Goal: Information Seeking & Learning: Learn about a topic

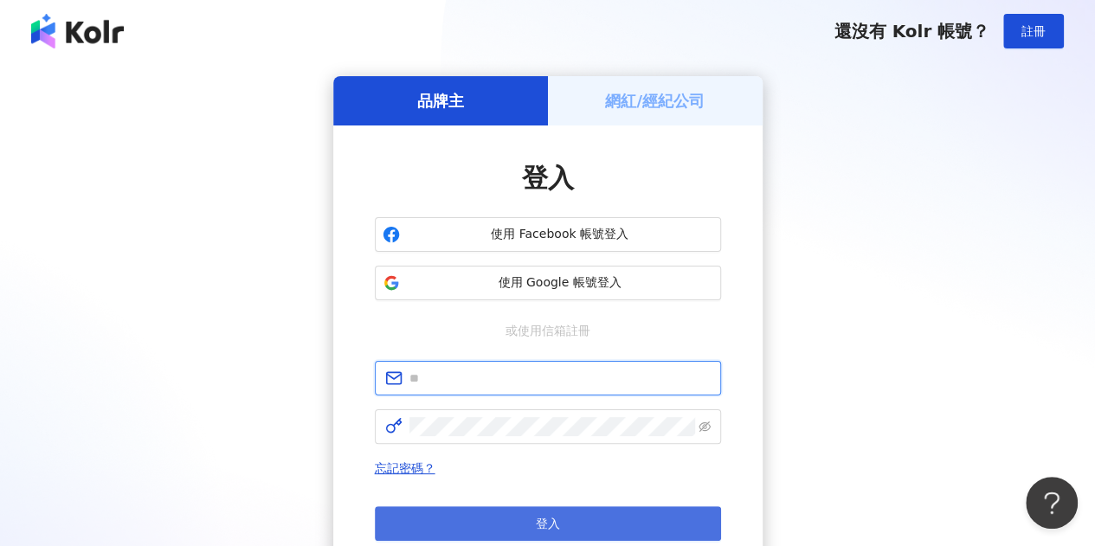
type input "**********"
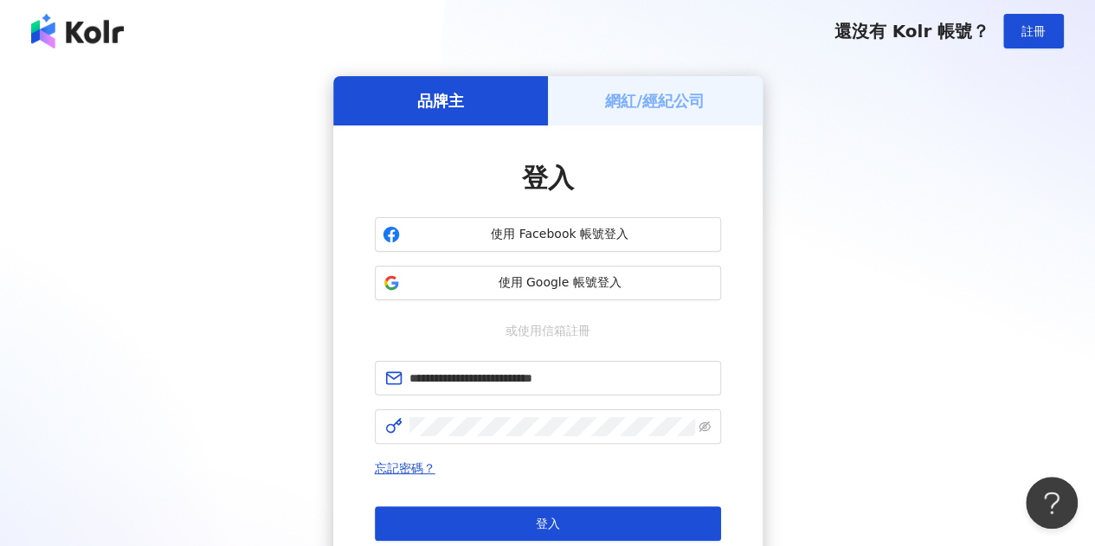
click at [477, 526] on button "登入" at bounding box center [548, 523] width 346 height 35
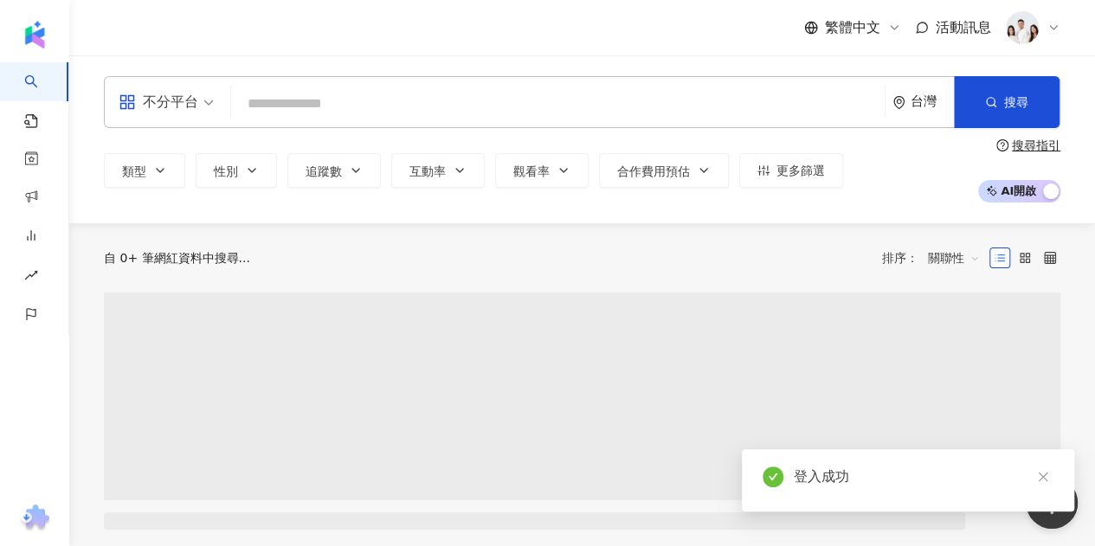
click at [313, 103] on input "search" at bounding box center [558, 103] width 640 height 33
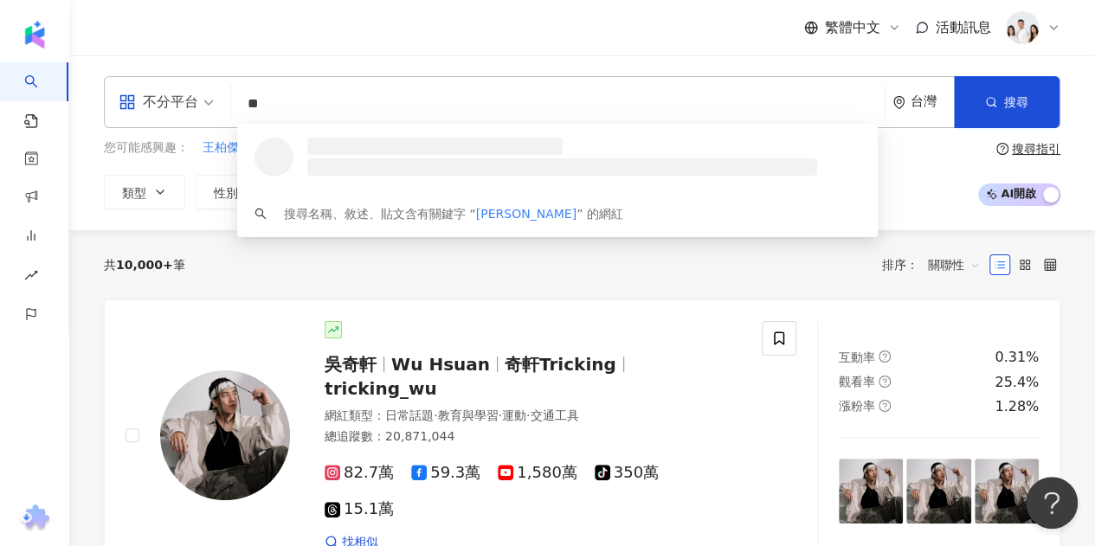
type input "*"
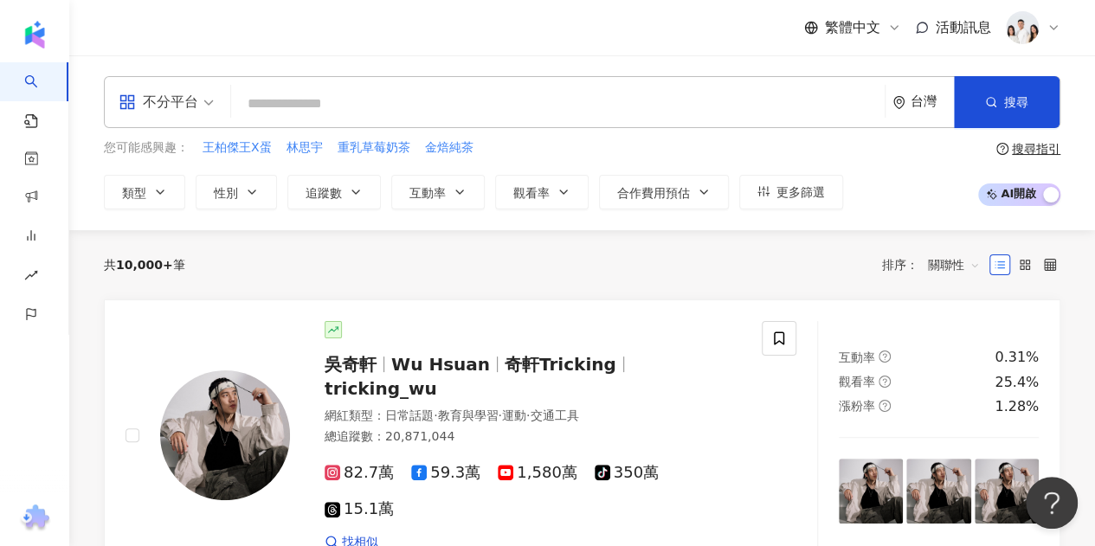
type input "***"
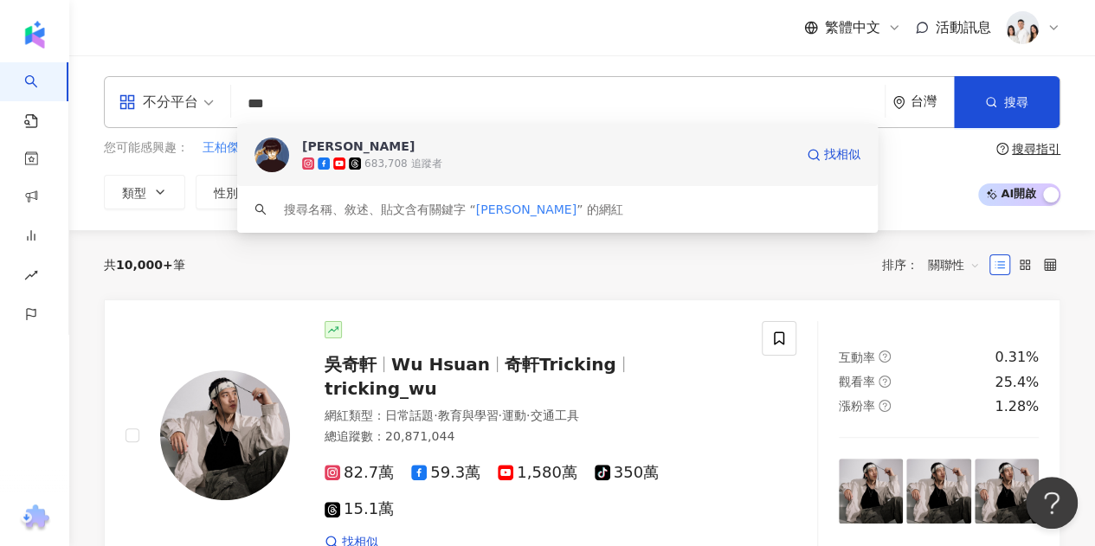
click at [406, 152] on span "[PERSON_NAME]" at bounding box center [548, 146] width 492 height 17
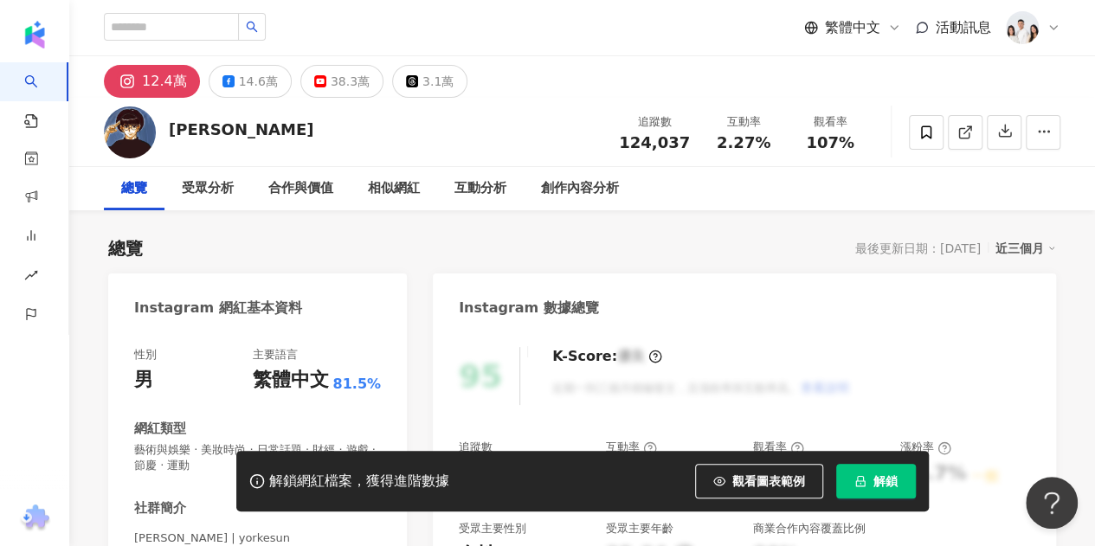
click at [882, 486] on span "解鎖" at bounding box center [886, 481] width 24 height 14
click at [583, 252] on div "總覽 最後更新日期：2025/9/11 近三個月" at bounding box center [582, 248] width 948 height 24
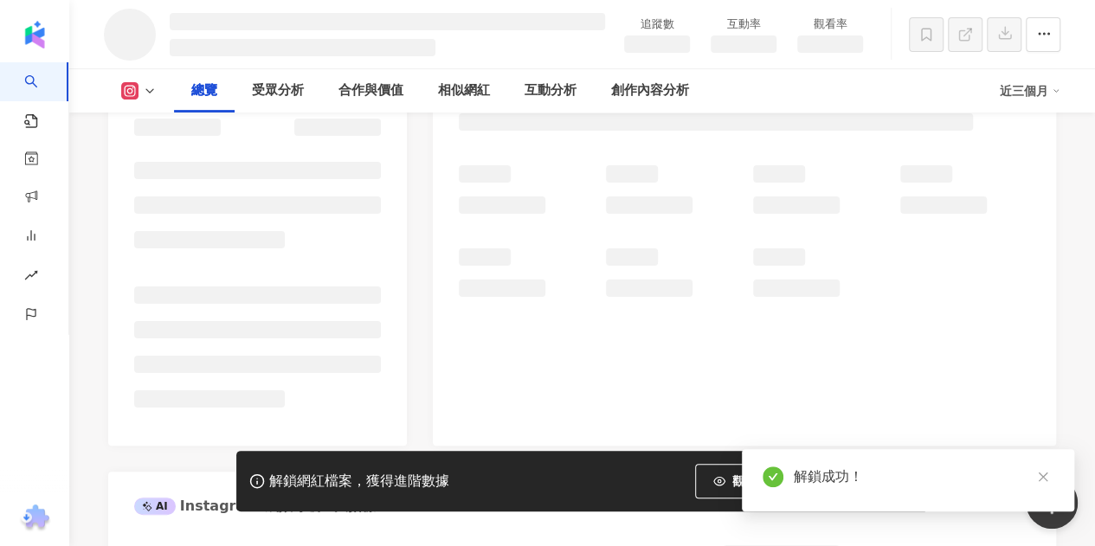
click at [1042, 469] on link at bounding box center [1043, 478] width 22 height 22
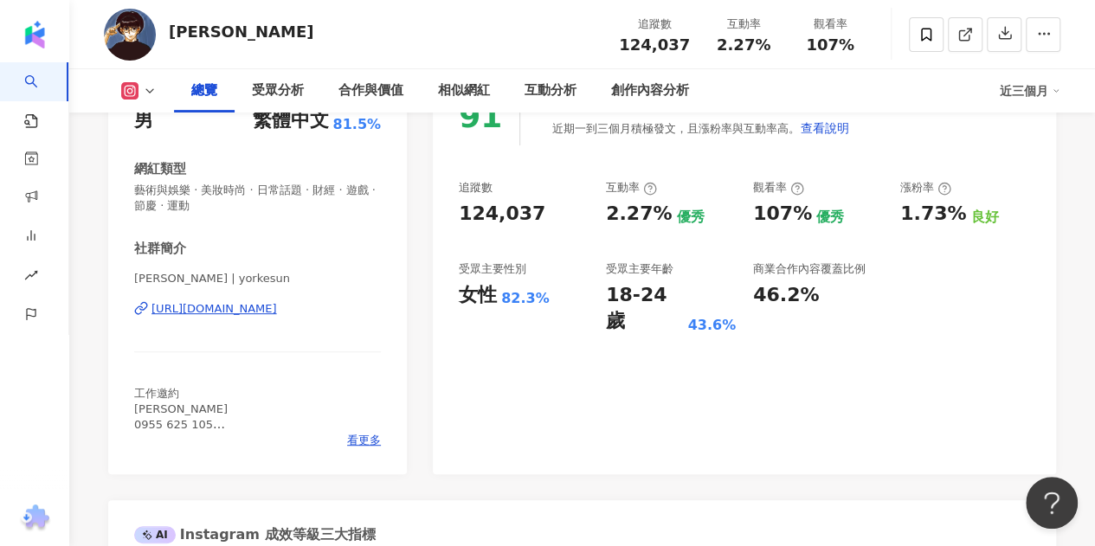
drag, startPoint x: 504, startPoint y: 302, endPoint x: 577, endPoint y: 340, distance: 82.9
click at [528, 302] on div "82.3%" at bounding box center [525, 298] width 48 height 19
click at [609, 361] on div "91 K-Score : 優良 近期一到三個月積極發文，且漲粉率與互動率高。 查看說明 追蹤數 124,037 互動率 2.27% 優秀 觀看率 107% 優…" at bounding box center [744, 272] width 623 height 404
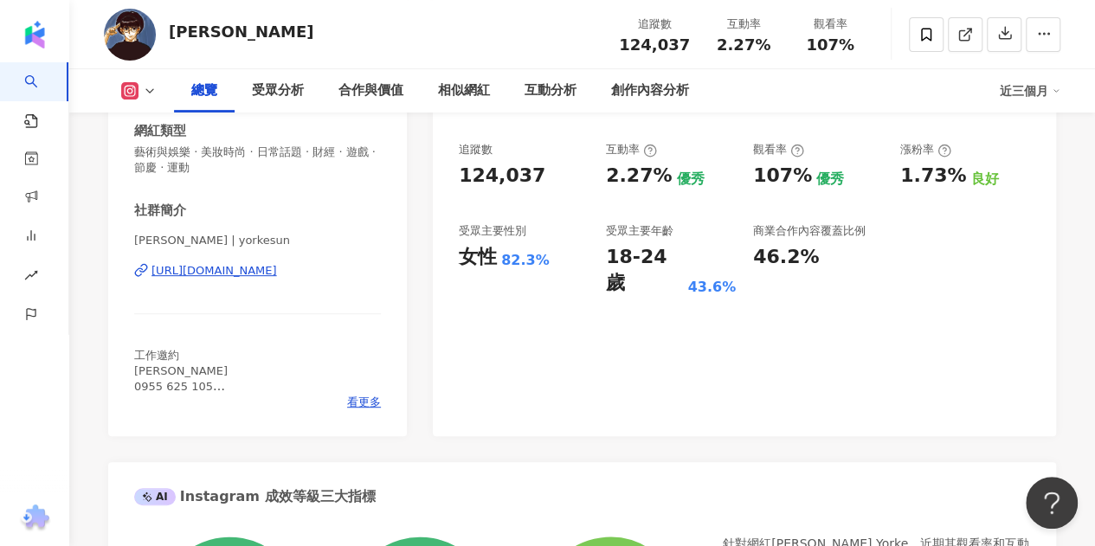
scroll to position [260, 0]
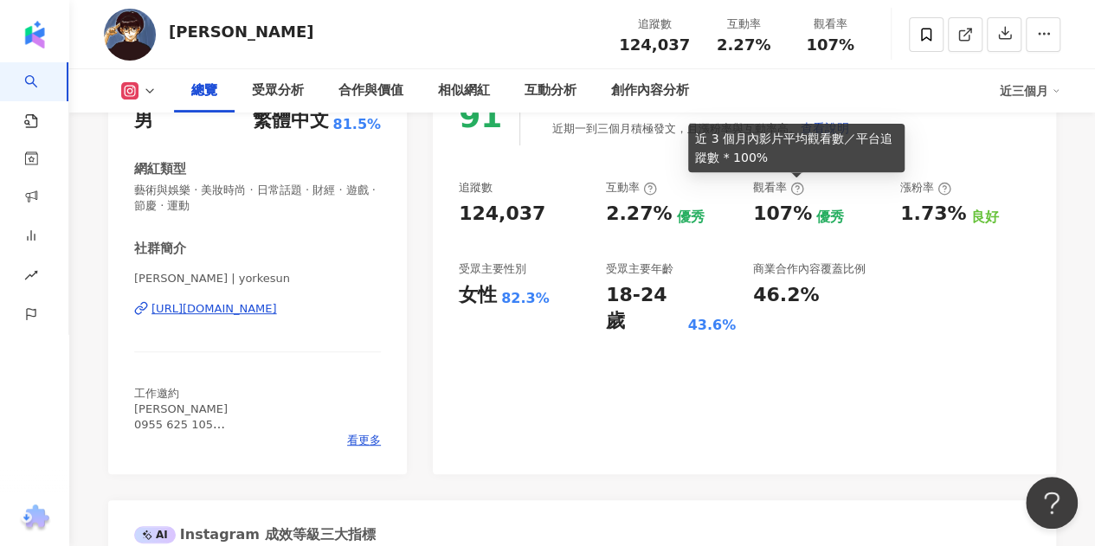
click at [797, 190] on icon at bounding box center [797, 189] width 3 height 6
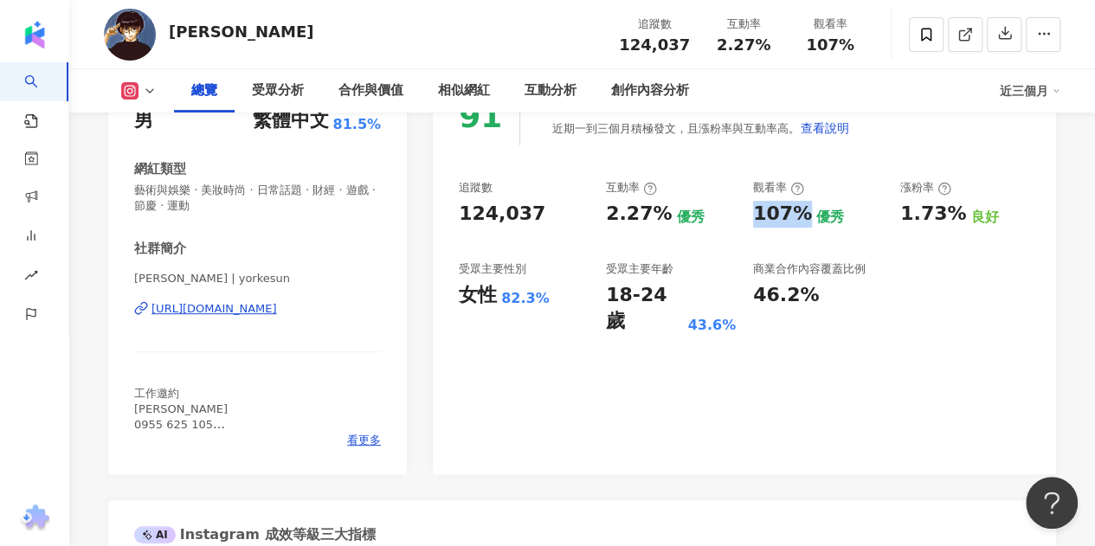
drag, startPoint x: 746, startPoint y: 213, endPoint x: 805, endPoint y: 217, distance: 59.0
click at [805, 217] on div "追蹤數 124,037 互動率 2.27% 優秀 觀看率 107% 優秀 漲粉率 1.73% 良好 受眾主要性別 女性 82.3% 受眾主要年齡 18-24 …" at bounding box center [744, 257] width 571 height 155
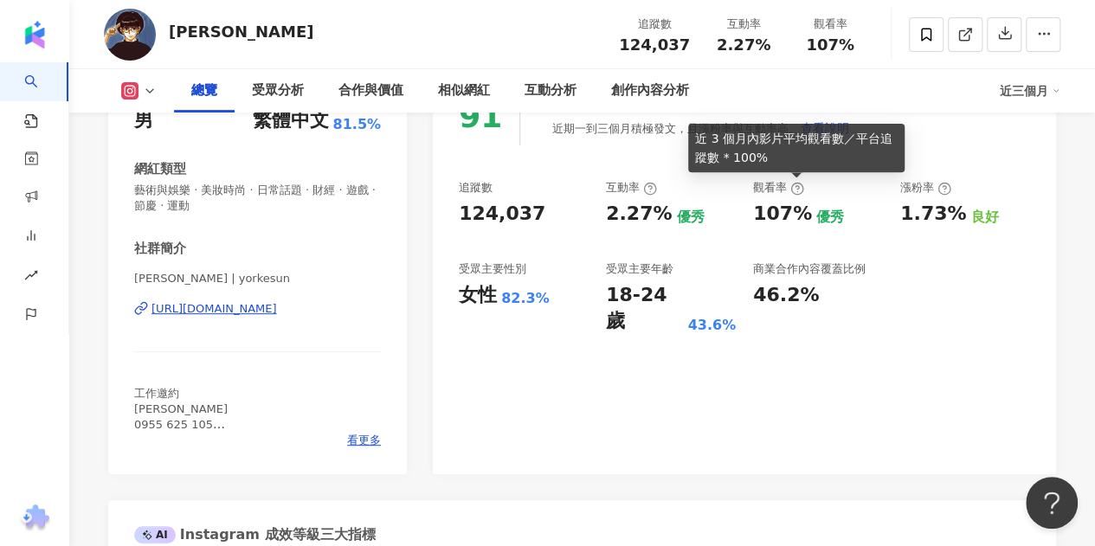
click at [794, 186] on icon at bounding box center [797, 189] width 14 height 14
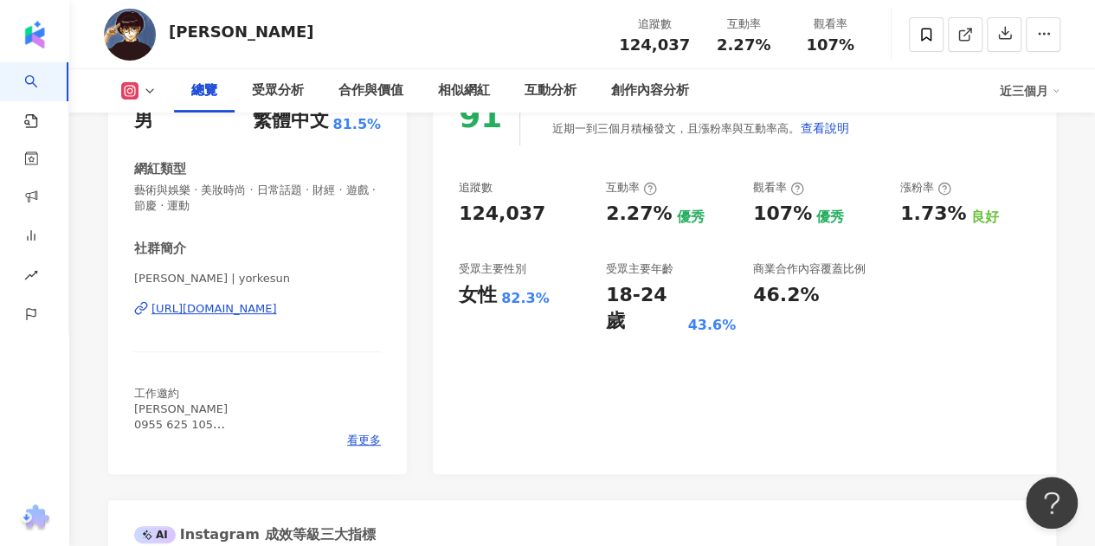
click at [797, 188] on icon at bounding box center [797, 189] width 14 height 14
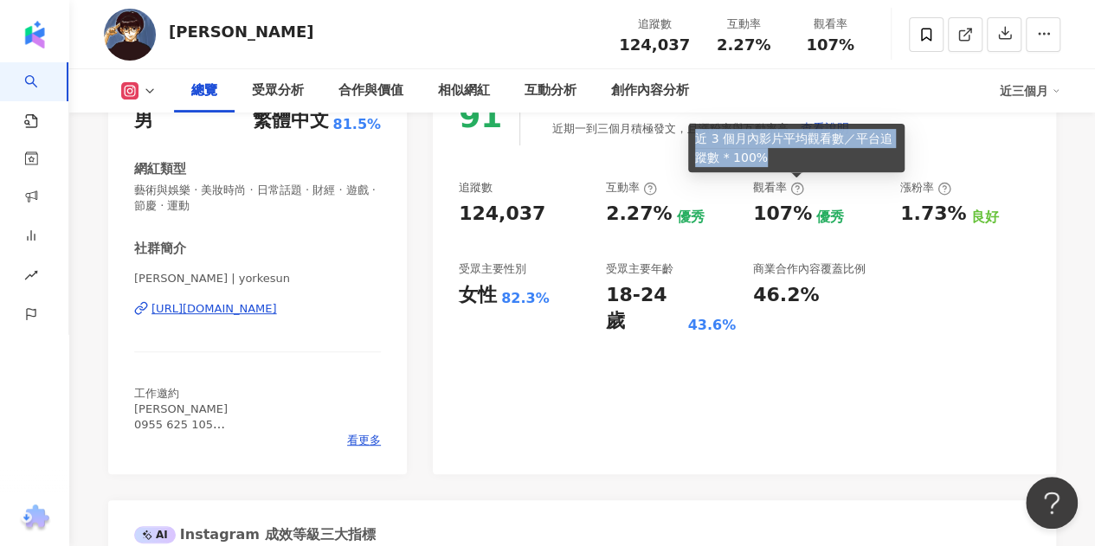
drag, startPoint x: 776, startPoint y: 163, endPoint x: 687, endPoint y: 129, distance: 95.4
click at [687, 129] on body "AI 找網紅 找貼文 資源庫 商案媒合 洞察報告 趨勢分析 BETA 競品分析 繁體中文 活動訊息 12.4萬 14.6萬 38.3萬 3.1萬 孫沁岳 Yo…" at bounding box center [547, 13] width 1095 height 546
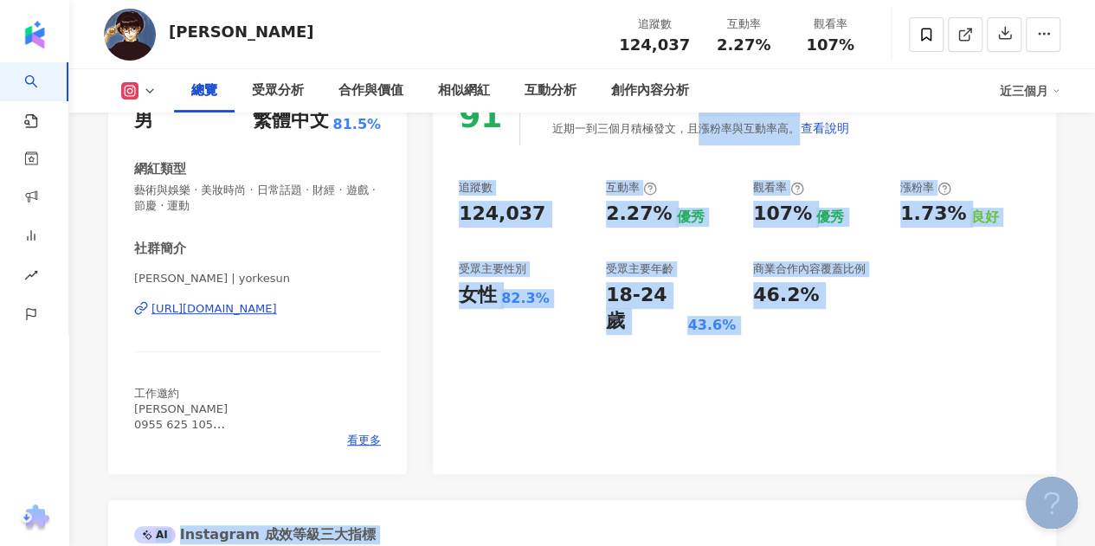
copy body "漲粉率與互動率高。 查看說明 追蹤數 124,037 互動率 2.27% 優秀 觀看率 107% 優秀 漲粉率 1.73% 良好 受眾主要性別 女性 82.3…"
click at [793, 184] on circle at bounding box center [796, 188] width 11 height 11
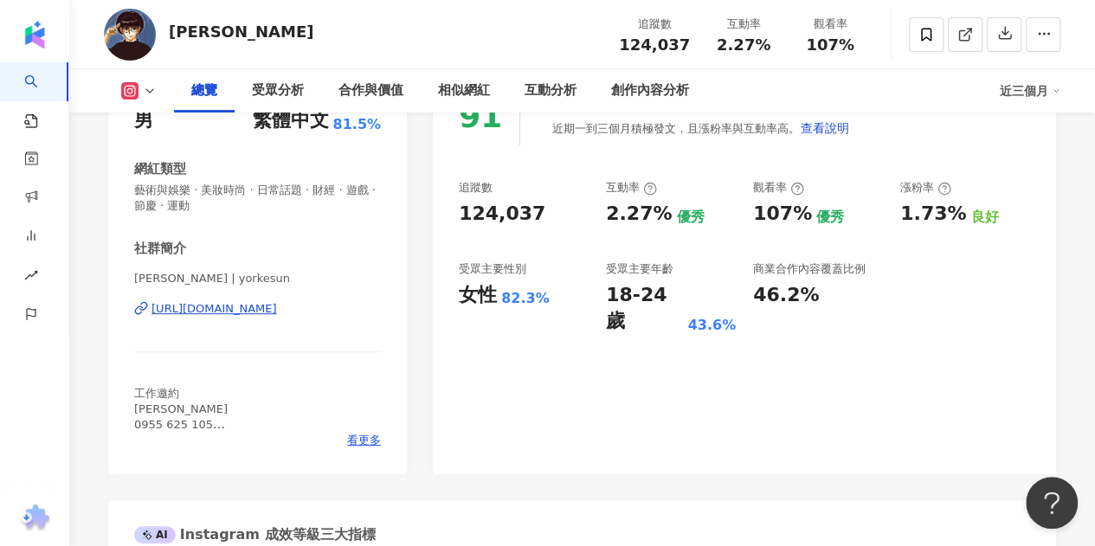
click at [792, 183] on icon at bounding box center [797, 189] width 14 height 14
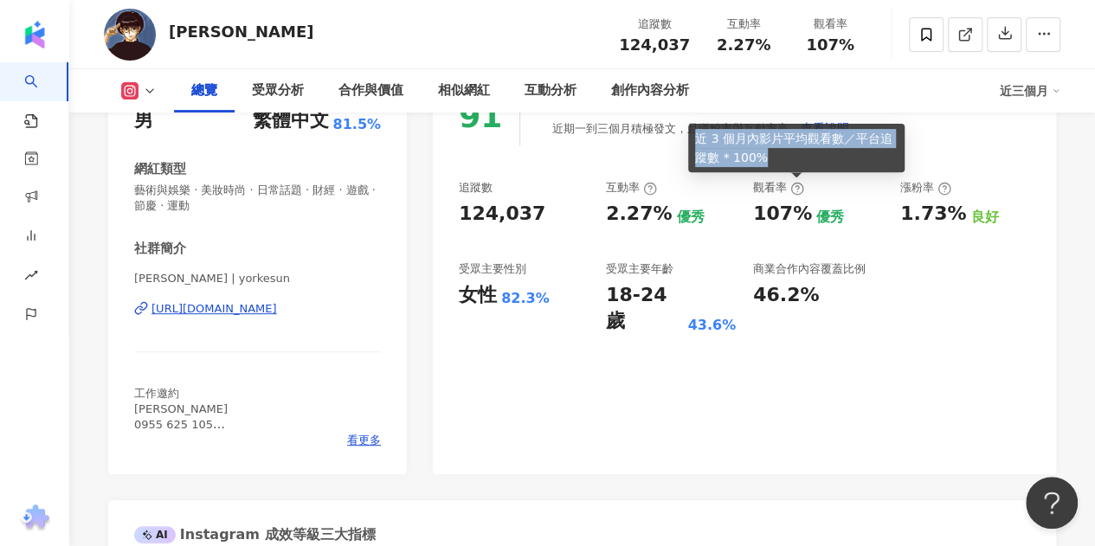
drag, startPoint x: 770, startPoint y: 158, endPoint x: 688, endPoint y: 138, distance: 83.8
click at [688, 138] on div "近 3 個月內影片平均觀看數／平台追蹤數 * 100%" at bounding box center [796, 148] width 216 height 48
copy div "近 3 個月內影片平均觀看數／平台追蹤數 * 100%"
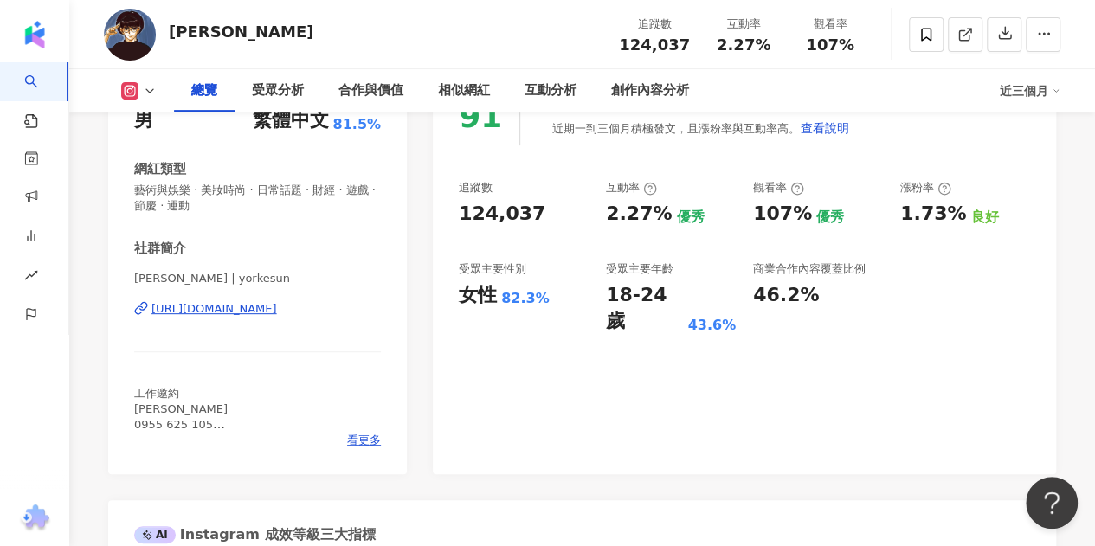
scroll to position [0, 0]
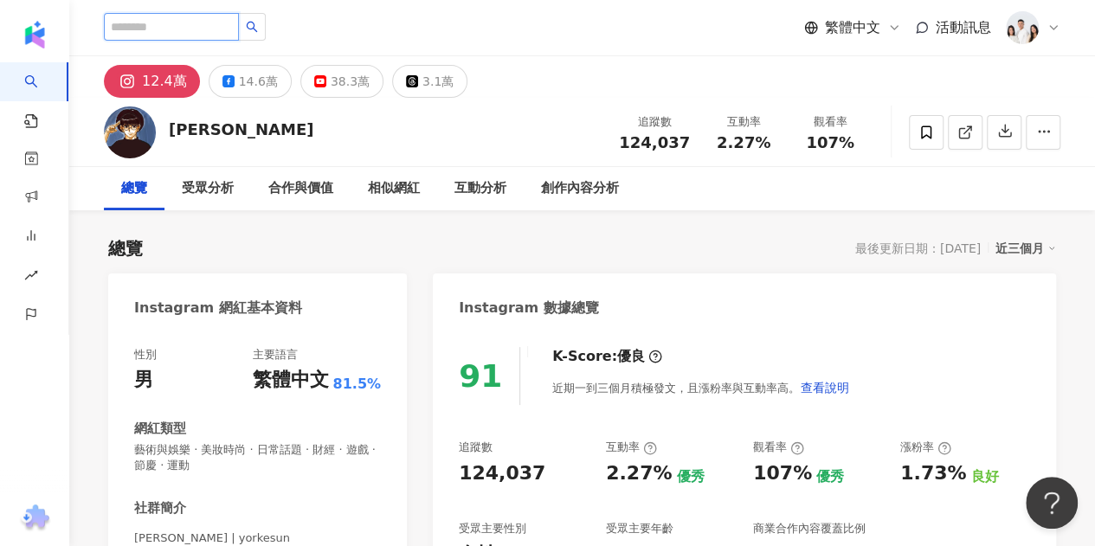
drag, startPoint x: 253, startPoint y: 19, endPoint x: 251, endPoint y: 7, distance: 12.2
click at [239, 19] on input "search" at bounding box center [171, 27] width 135 height 28
type input "*"
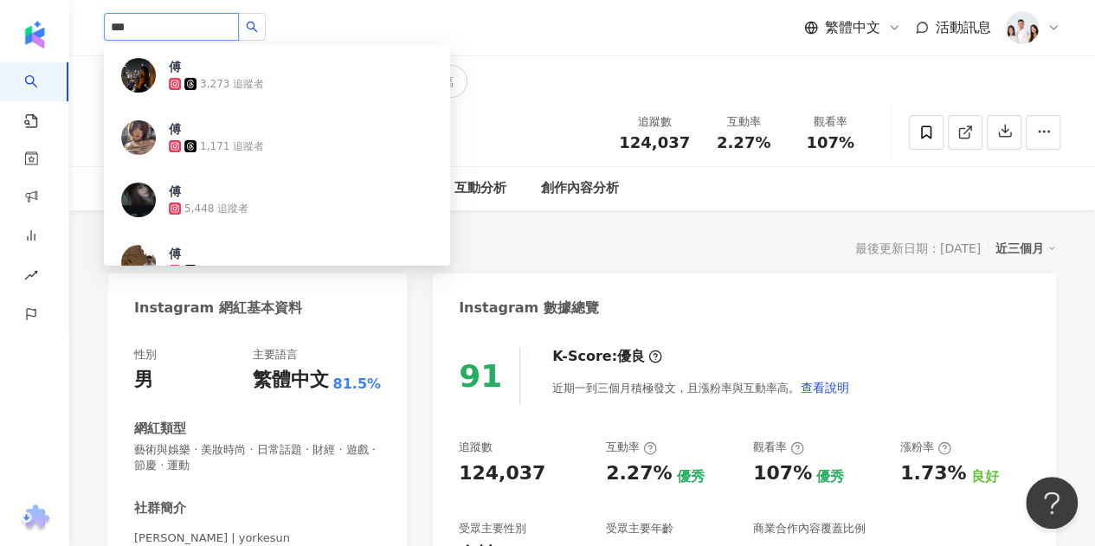
type input "***"
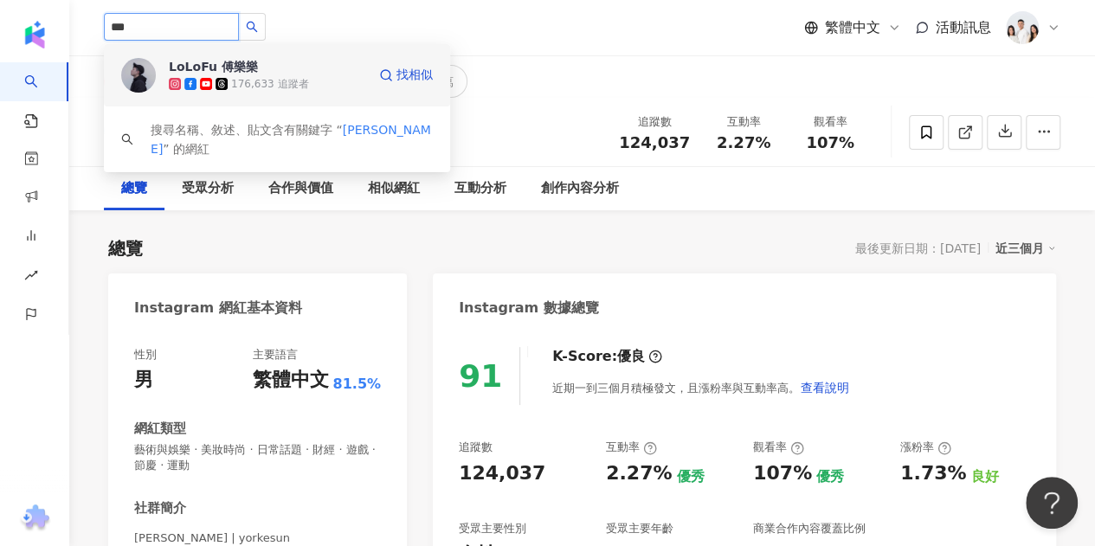
click at [262, 77] on div "176,633 追蹤者" at bounding box center [269, 84] width 77 height 15
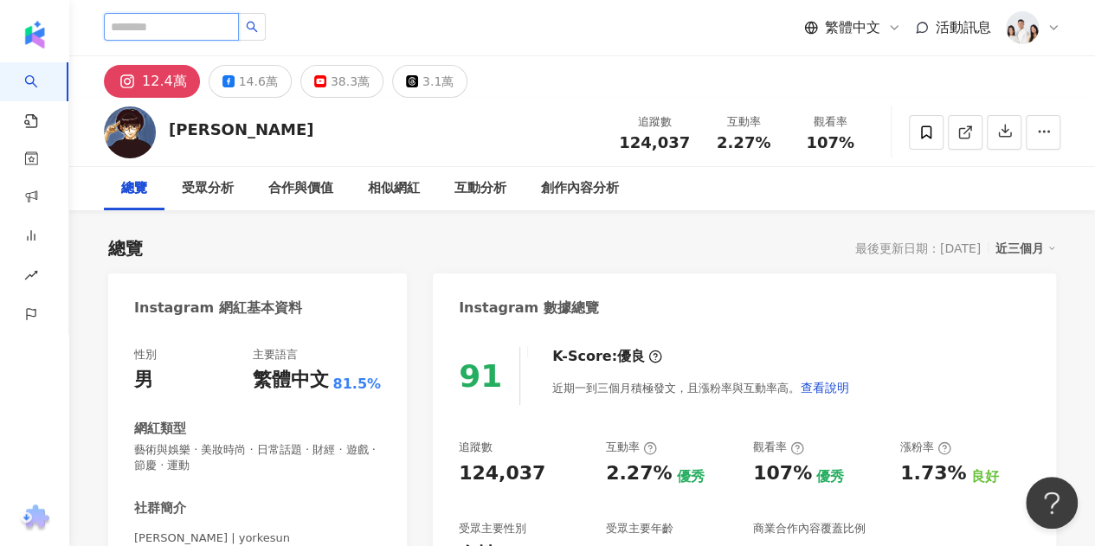
click at [227, 35] on input "search" at bounding box center [171, 27] width 135 height 28
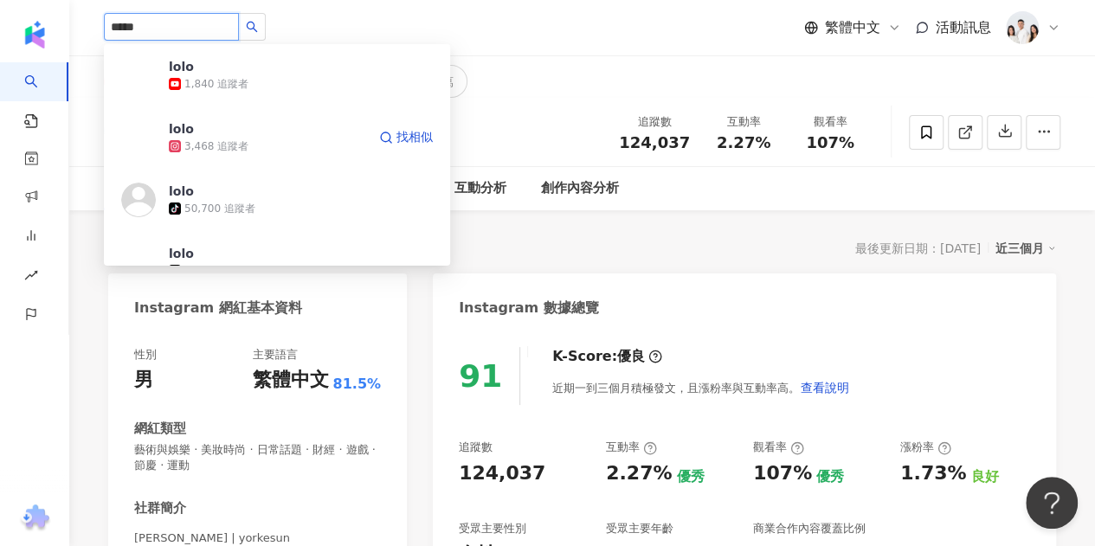
type input "******"
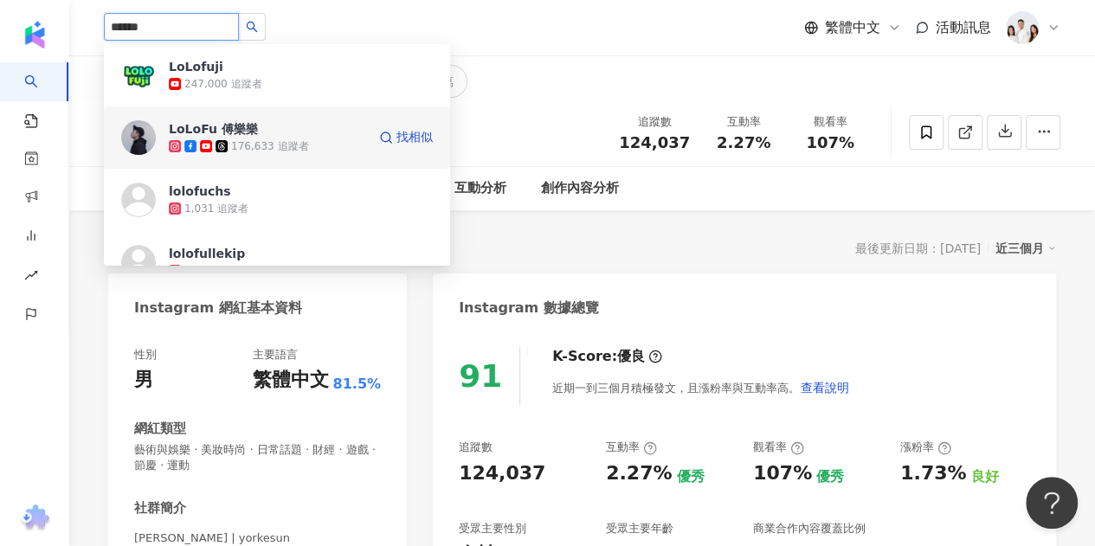
click at [273, 143] on div "176,633 追蹤者" at bounding box center [269, 146] width 77 height 15
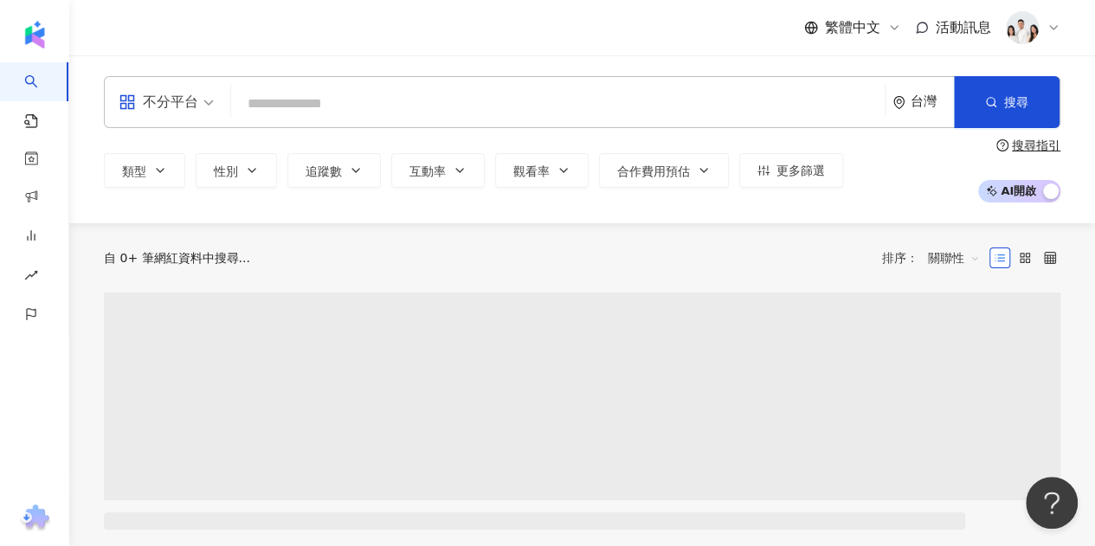
click at [327, 106] on input "search" at bounding box center [558, 103] width 640 height 33
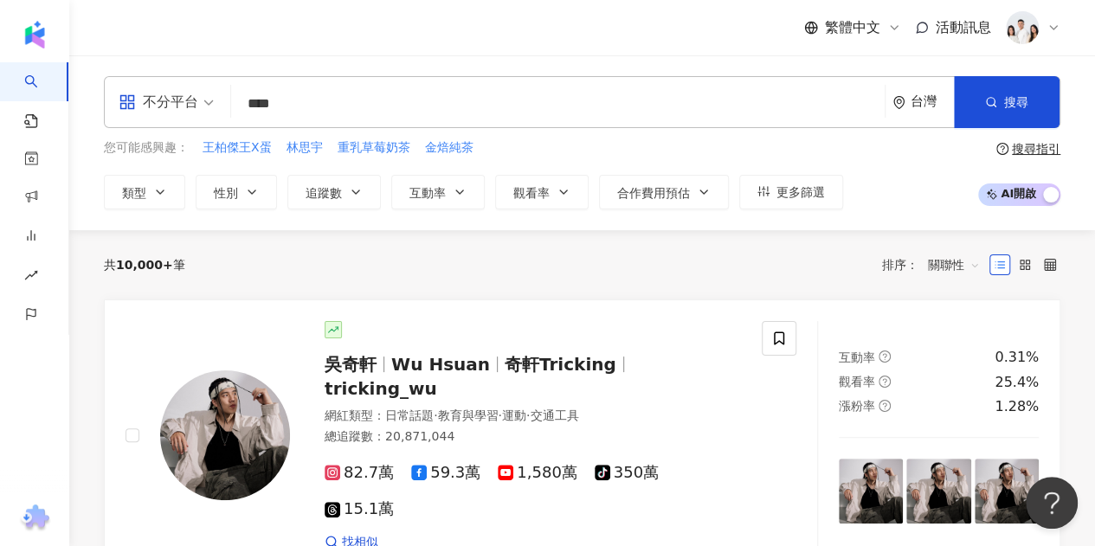
type input "***"
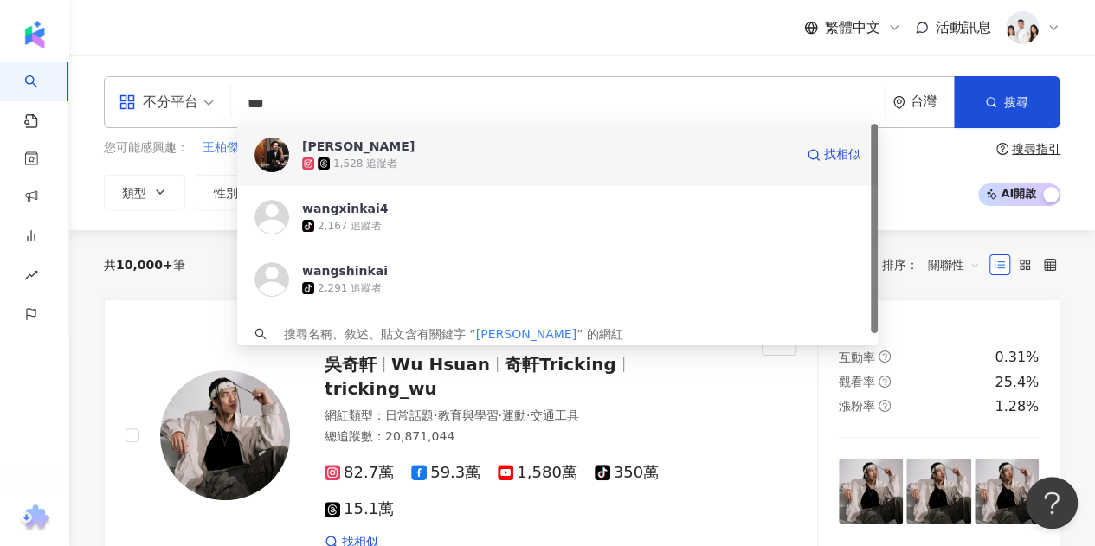
click at [486, 169] on div "1,528 追蹤者" at bounding box center [548, 163] width 492 height 17
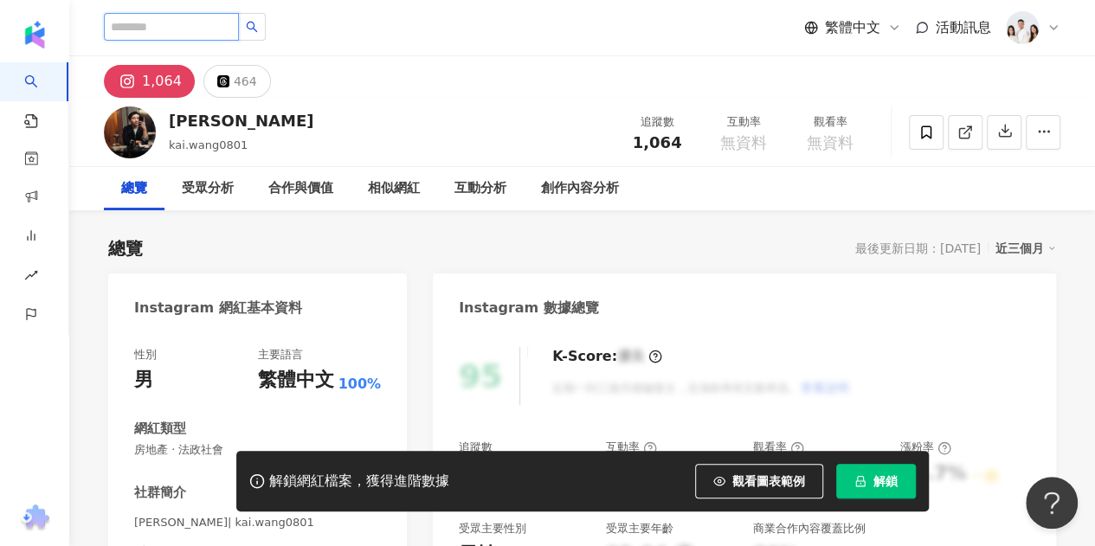
click at [191, 27] on input "search" at bounding box center [171, 27] width 135 height 28
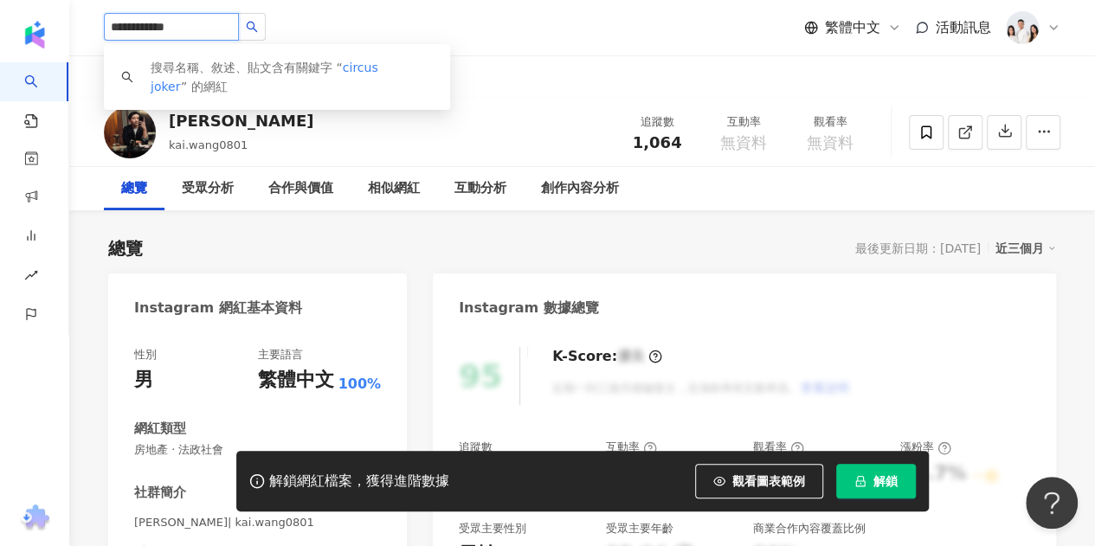
type input "**********"
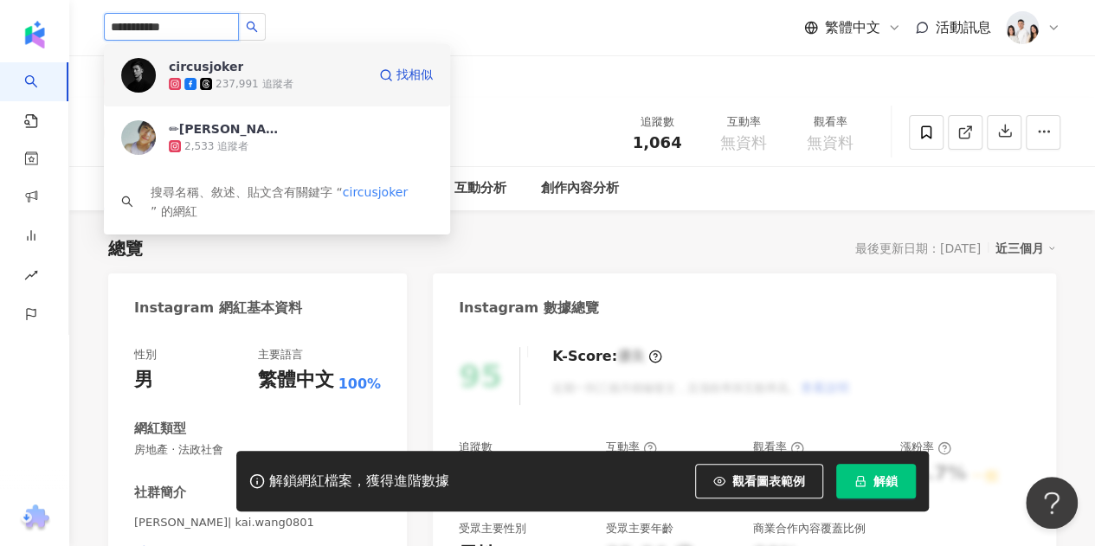
click at [314, 75] on div "237,991 追蹤者" at bounding box center [267, 83] width 197 height 17
